Goal: Transaction & Acquisition: Purchase product/service

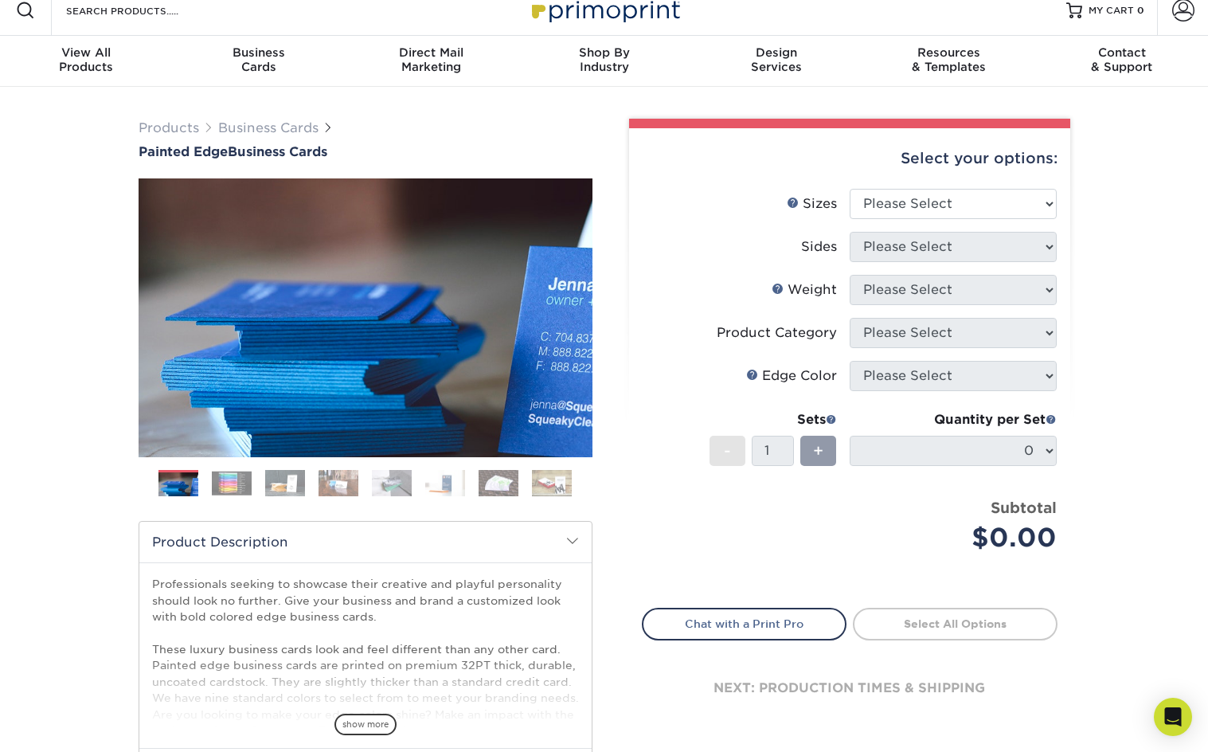
scroll to position [1, 0]
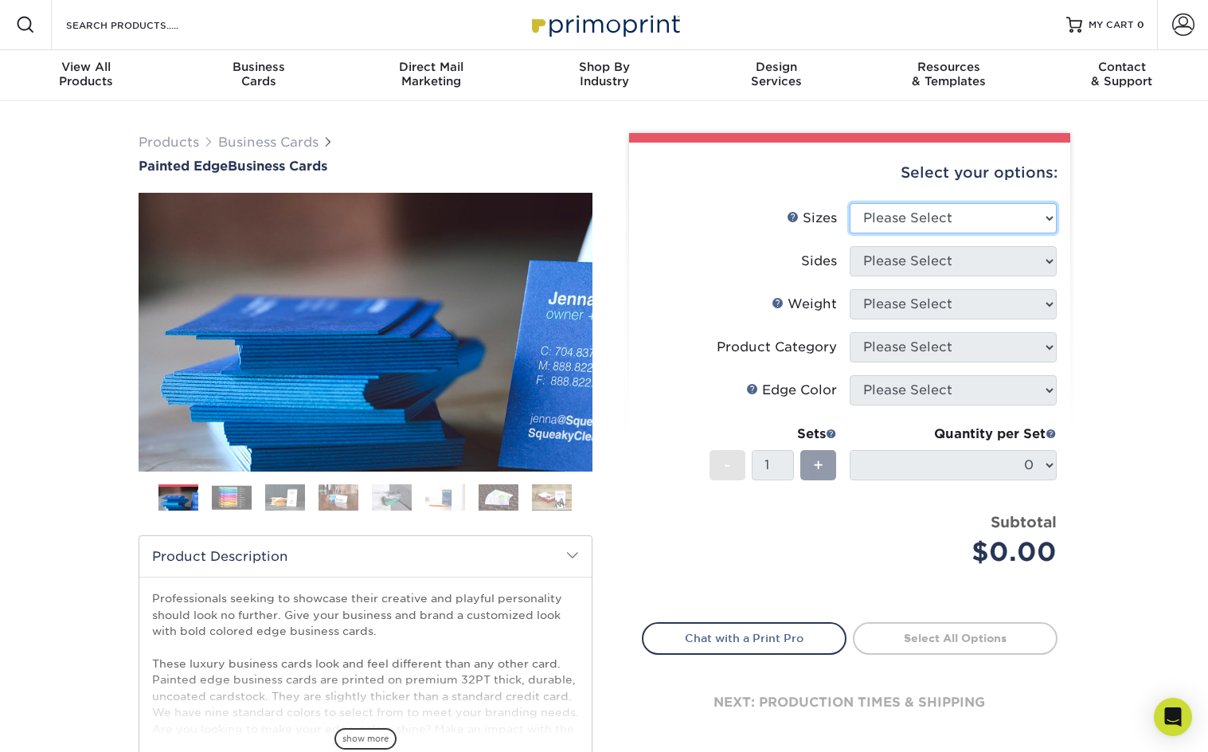
select select "2.00x3.50"
click option "2" x 3.5" - Standard" at bounding box center [0, 0] width 0 height 0
select select "13abbda7-1d64-4f25-8bb2-c179b224825d"
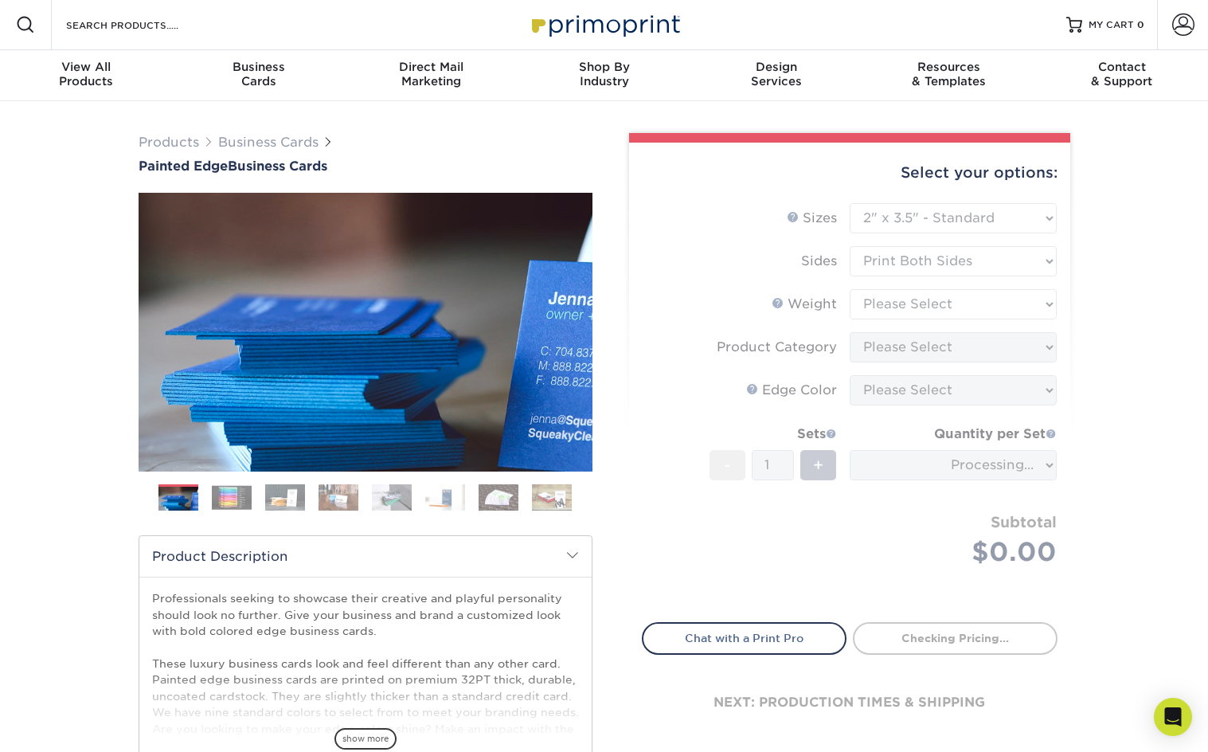
click at [992, 307] on form "Sizes Help Sizes Please Select 2" x 3.5" - Standard 2.125" x 3.375" - European …" at bounding box center [850, 403] width 416 height 401
click at [1043, 303] on form "Sizes Help Sizes Please Select 2" x 3.5" - Standard 2.125" x 3.375" - European …" at bounding box center [850, 403] width 416 height 401
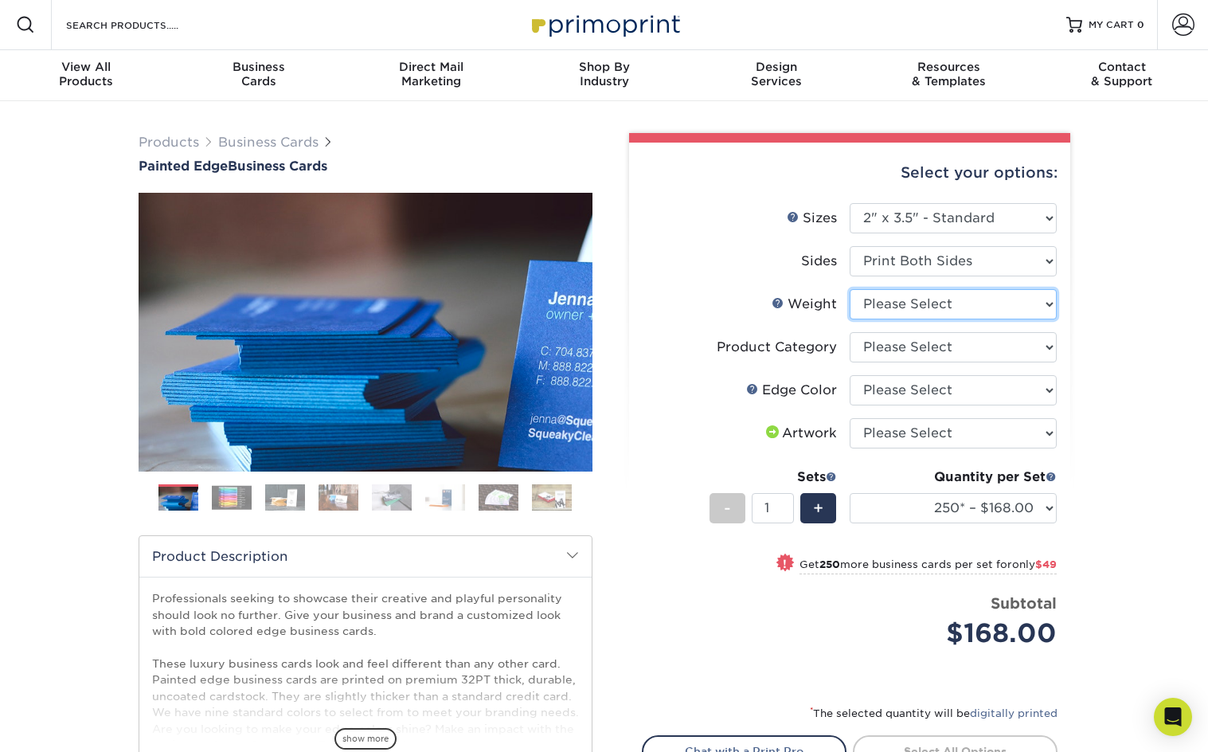
select select "32PTUC"
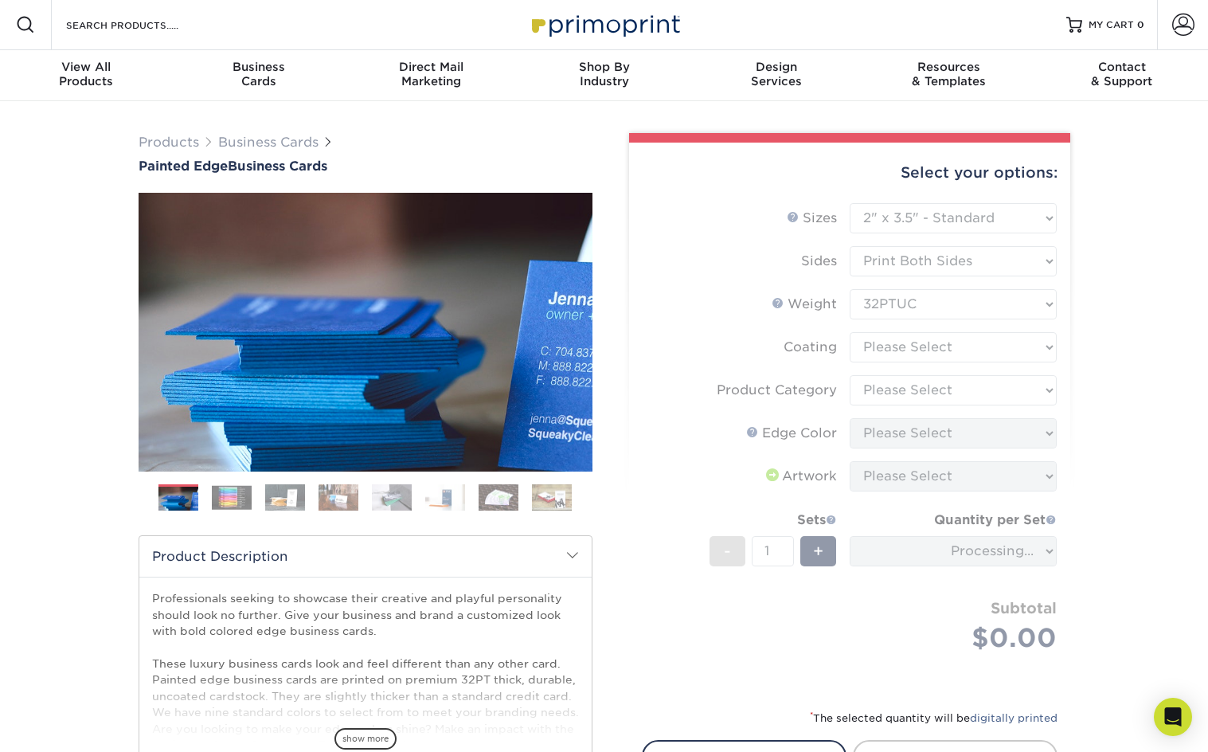
click at [1011, 343] on form "Sizes Help Sizes Please Select 2" x 3.5" - Standard 2.125" x 3.375" - European …" at bounding box center [850, 446] width 416 height 487
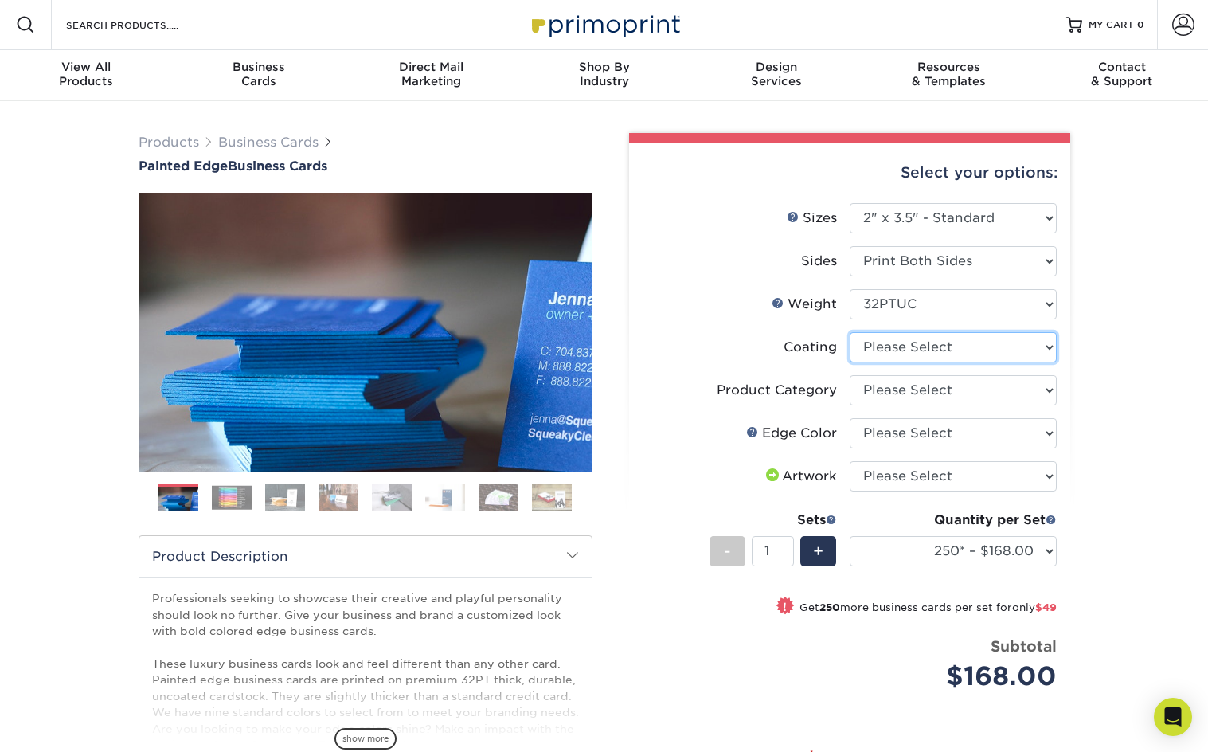
select select "3e7618de-abca-4bda-9f97-8b9129e913d8"
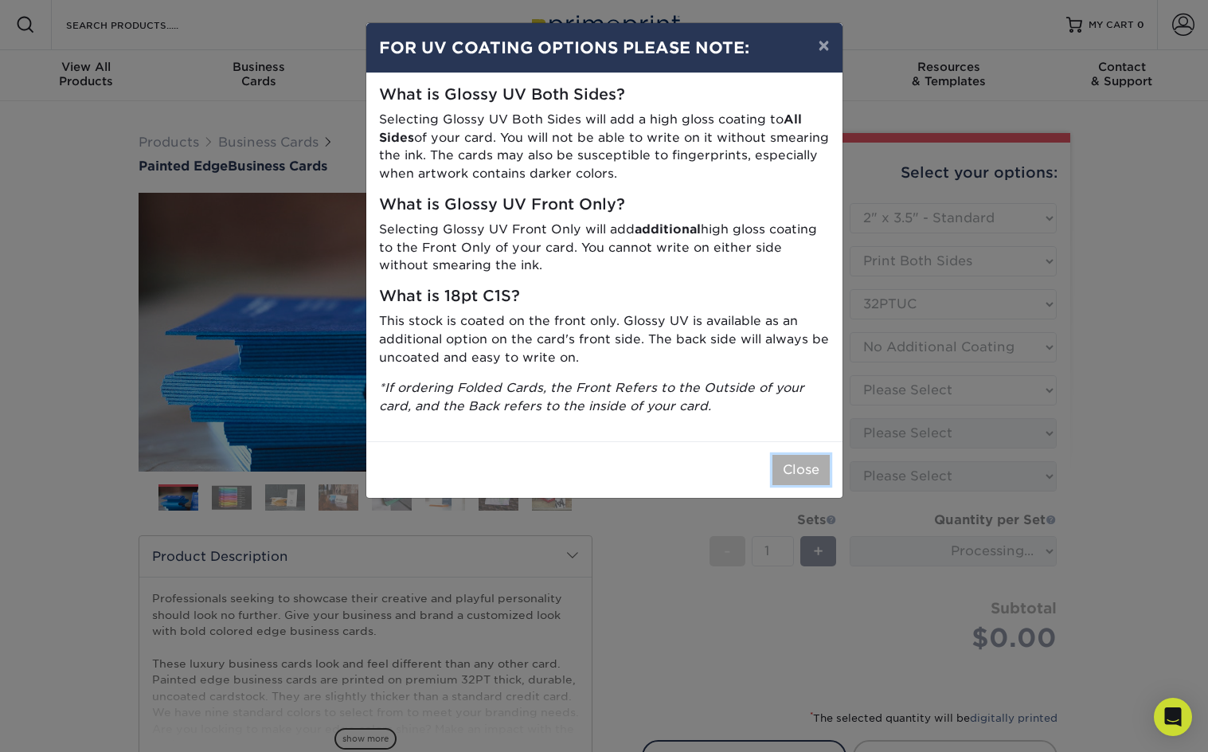
click at [792, 463] on button "Close" at bounding box center [800, 470] width 57 height 30
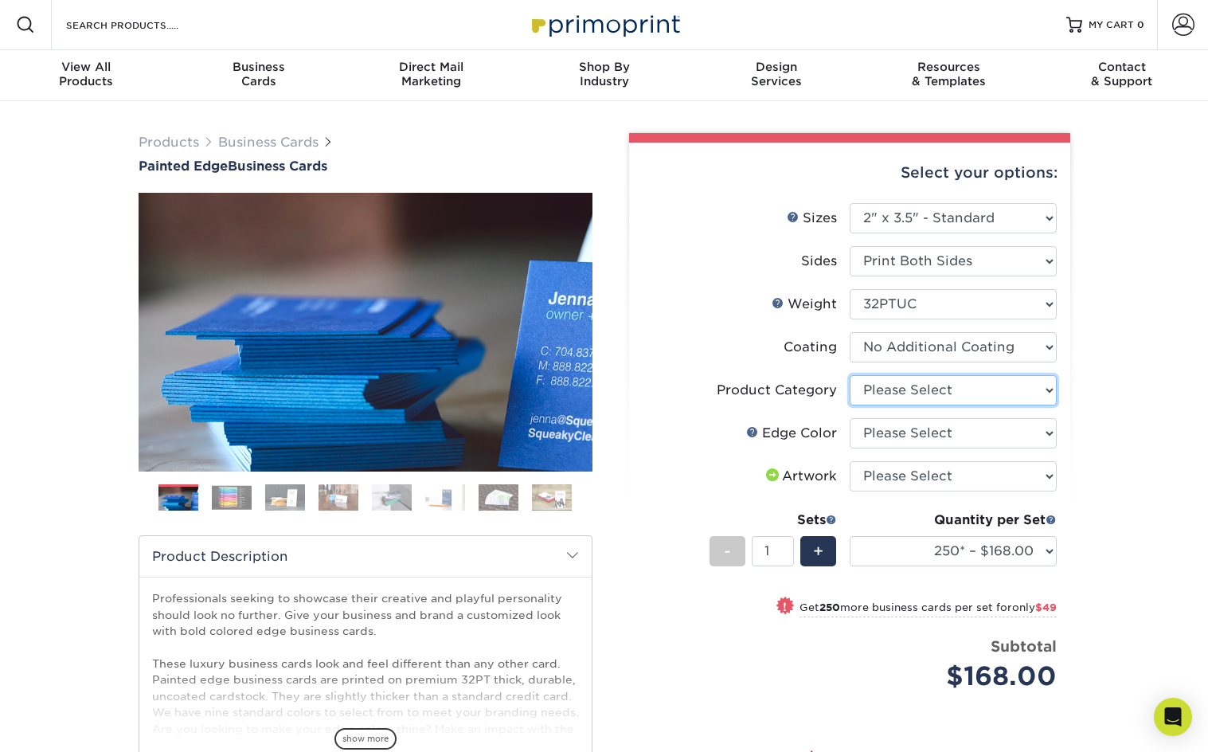
select select "3b5148f1-0588-4f88-a218-97bcfdce65c1"
click option "Business Cards" at bounding box center [0, 0] width 0 height 0
click at [850, 418] on select "Please Select Charcoal Black Brown Blue Pearlescent Blue Pearlescent Gold Pearl…" at bounding box center [953, 433] width 207 height 30
